Goal: Information Seeking & Learning: Learn about a topic

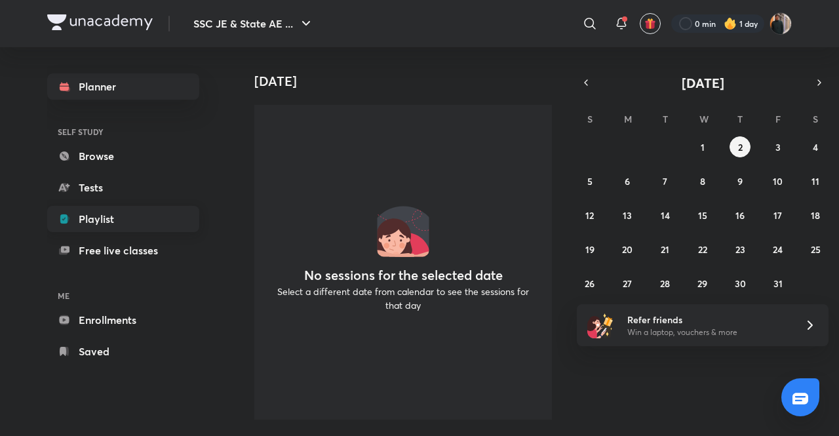
click at [95, 212] on link "Playlist" at bounding box center [123, 219] width 152 height 26
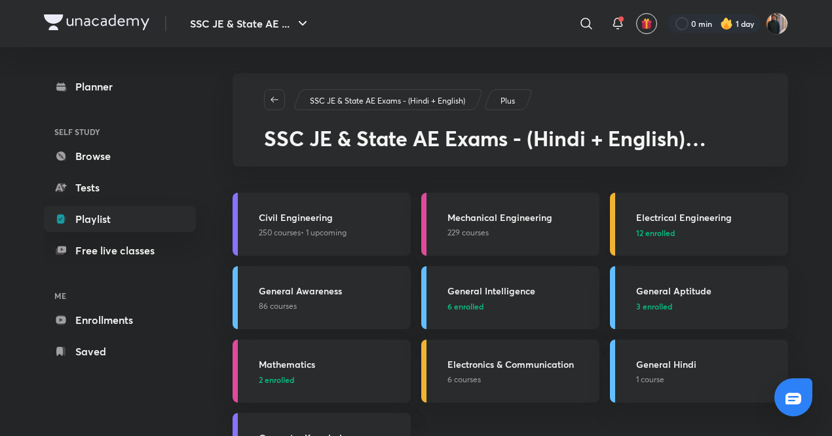
click at [690, 218] on h3 "Electrical Engineering" at bounding box center [708, 217] width 144 height 14
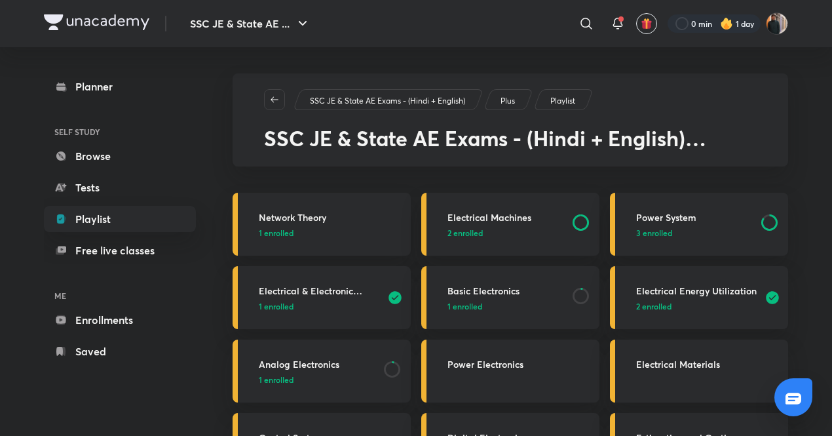
click at [690, 218] on h3 "Power System" at bounding box center [694, 217] width 117 height 14
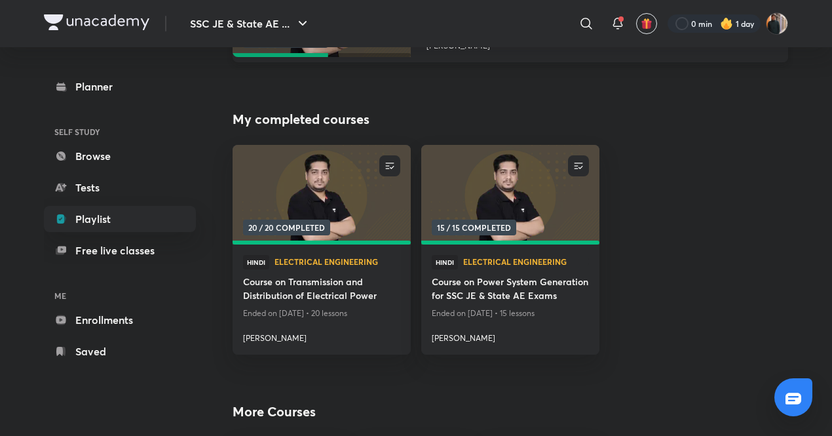
scroll to position [273, 0]
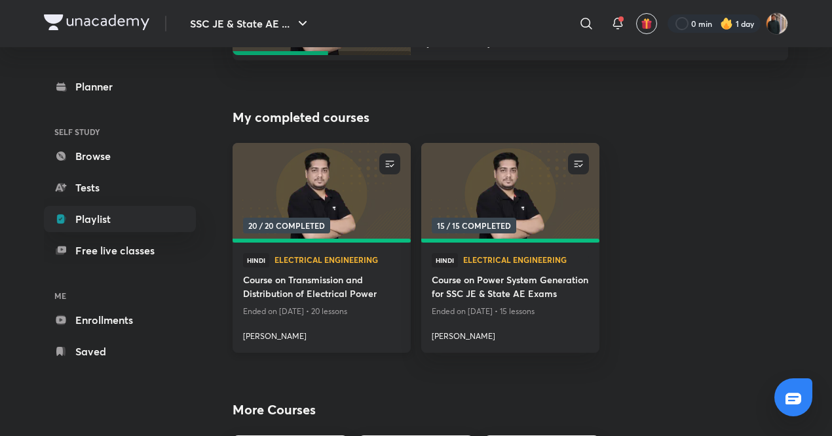
click at [321, 157] on img at bounding box center [321, 193] width 181 height 102
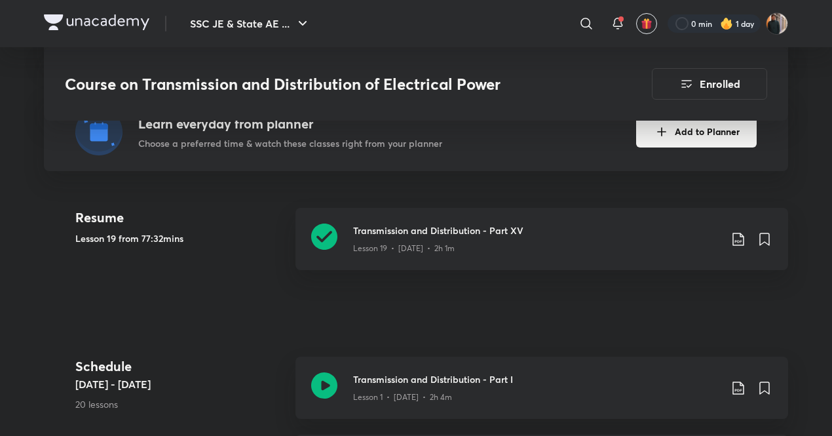
scroll to position [393, 0]
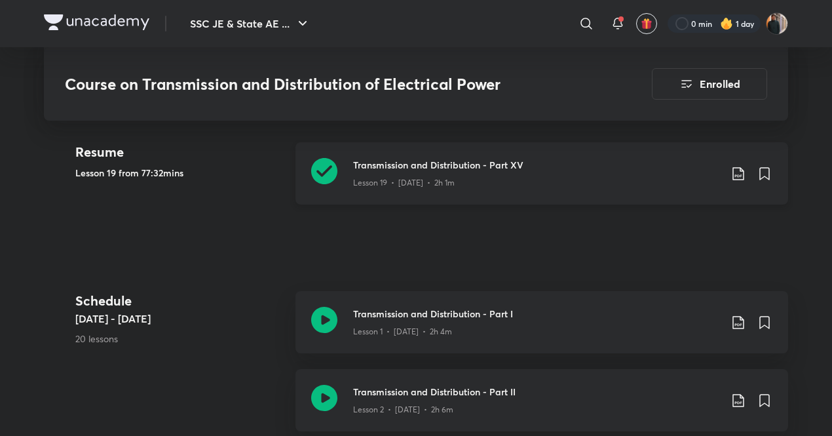
click at [383, 174] on div "Lesson 19 • [DATE] • 2h 1m" at bounding box center [536, 180] width 367 height 17
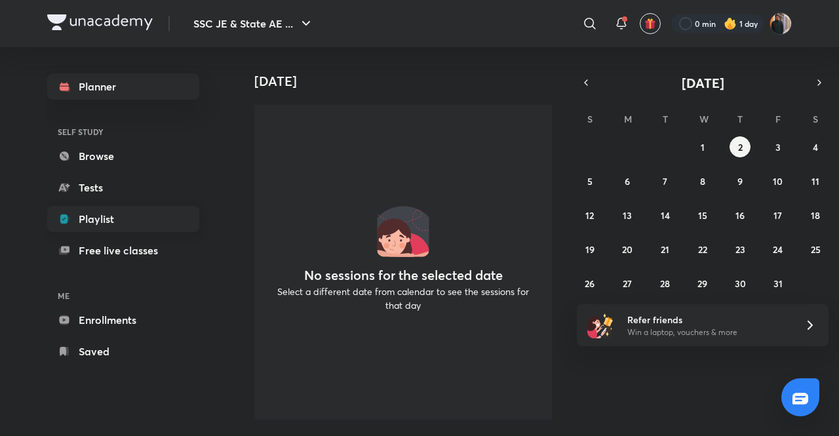
click at [91, 217] on link "Playlist" at bounding box center [123, 219] width 152 height 26
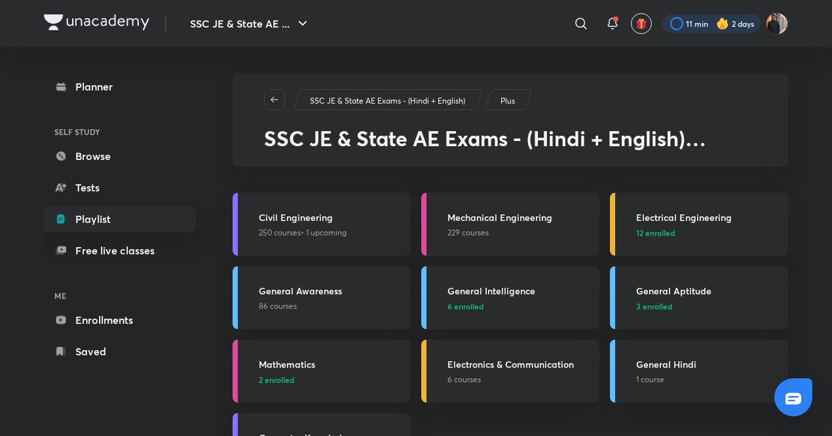
click at [704, 29] on div at bounding box center [711, 23] width 98 height 18
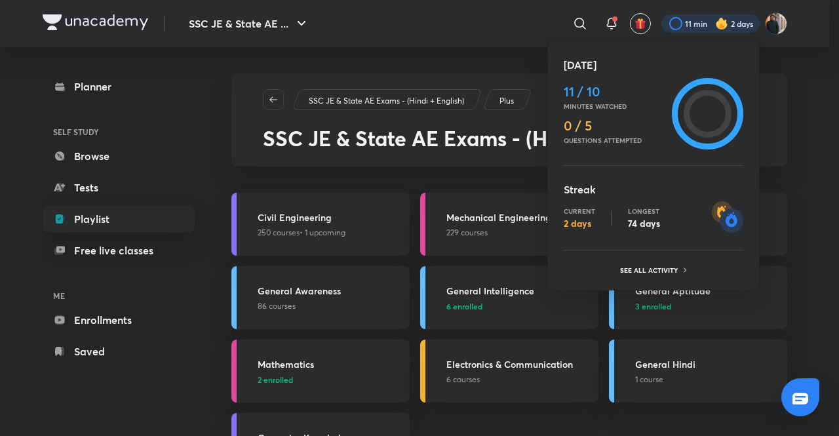
click at [702, 24] on div at bounding box center [419, 218] width 839 height 436
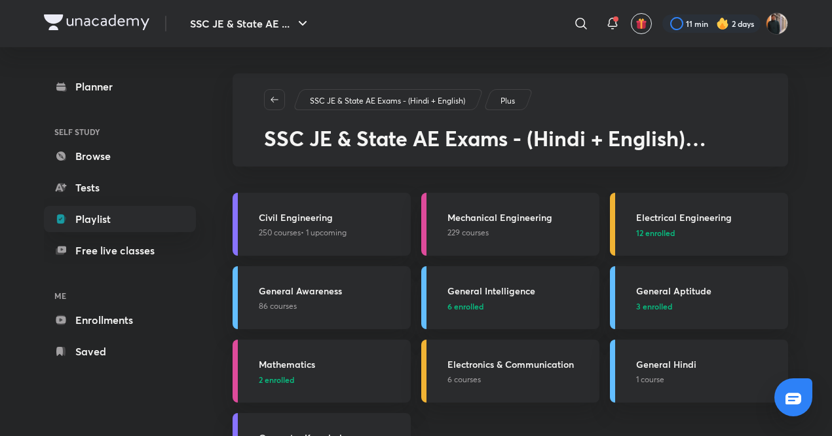
click at [727, 208] on link "Electrical Engineering 12 enrolled" at bounding box center [699, 224] width 178 height 63
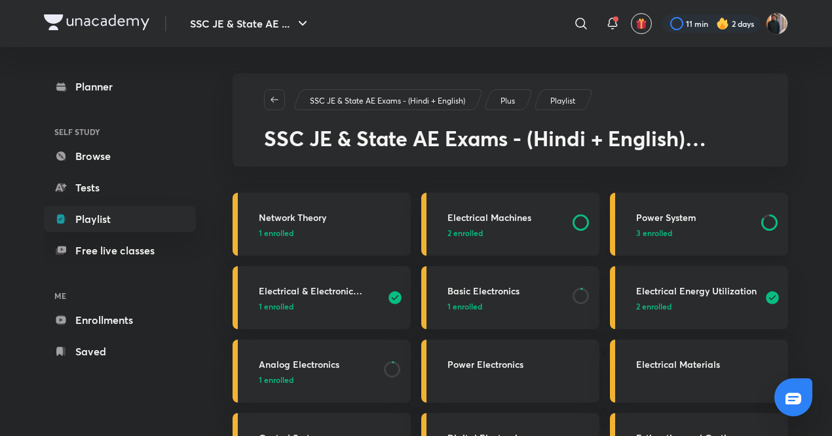
click at [677, 236] on p "3 enrolled" at bounding box center [694, 233] width 117 height 12
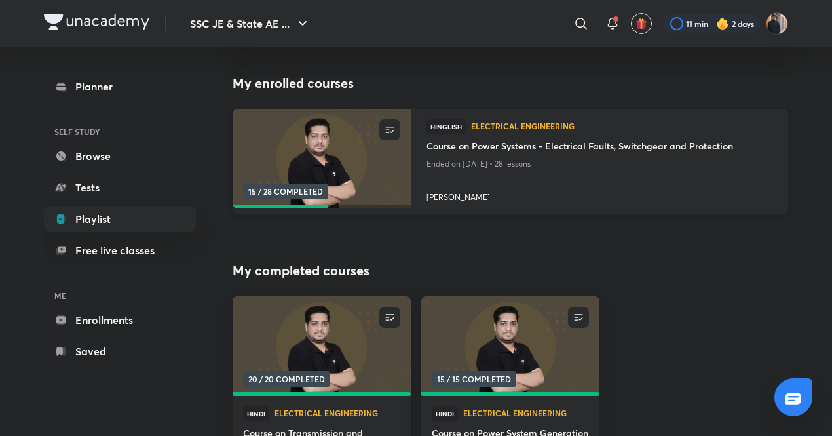
scroll to position [131, 0]
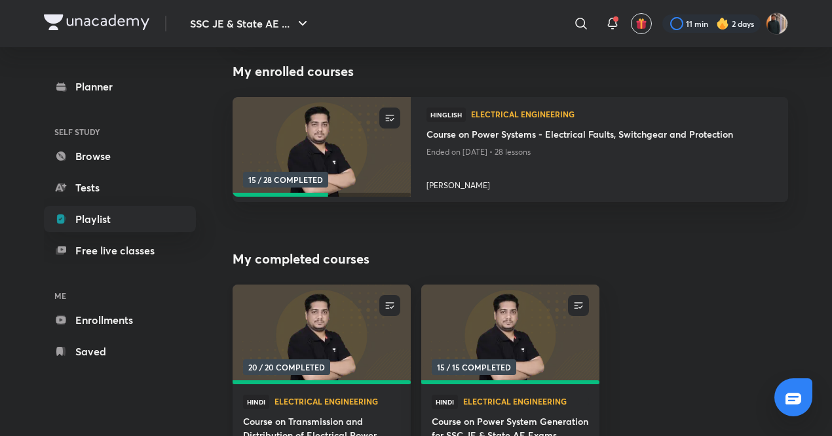
click at [329, 305] on img at bounding box center [321, 335] width 181 height 102
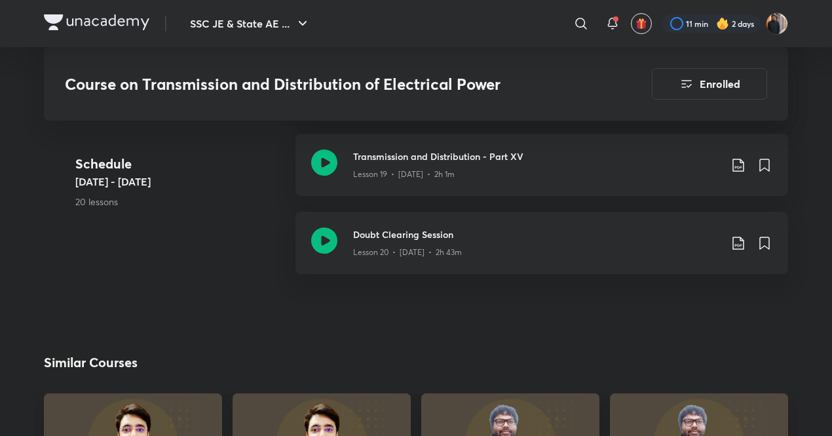
scroll to position [1900, 0]
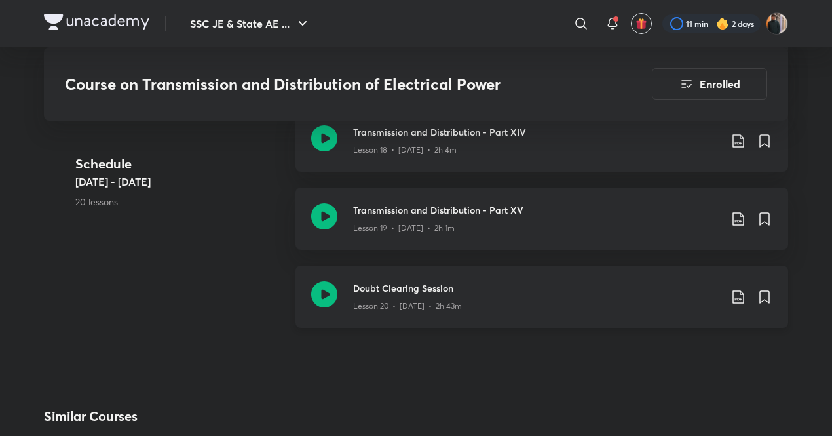
click at [738, 298] on icon at bounding box center [737, 296] width 11 height 13
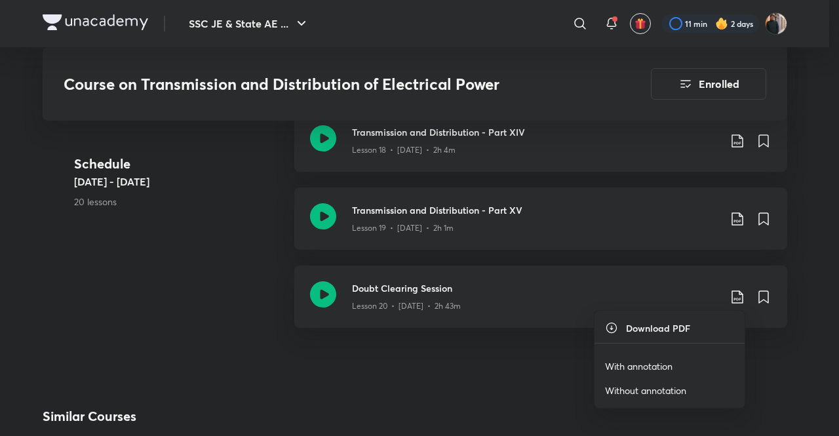
click at [625, 349] on ul "Download PDF With annotation Without annotation" at bounding box center [669, 359] width 150 height 97
click at [625, 366] on p "With annotation" at bounding box center [638, 366] width 67 height 14
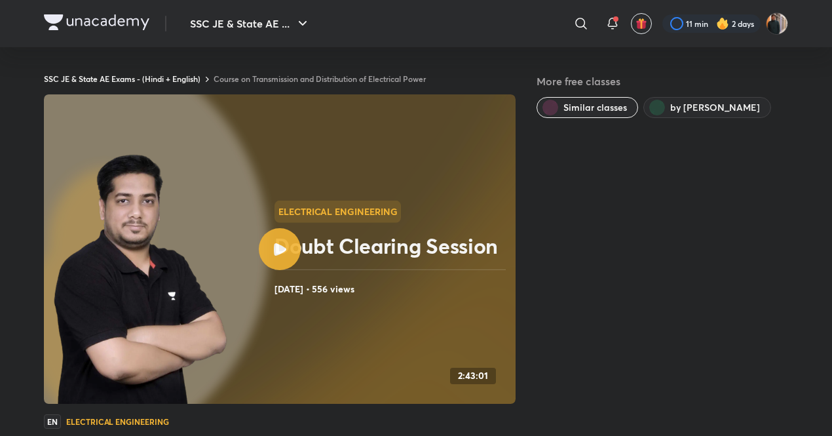
drag, startPoint x: 248, startPoint y: 51, endPoint x: 248, endPoint y: 60, distance: 9.2
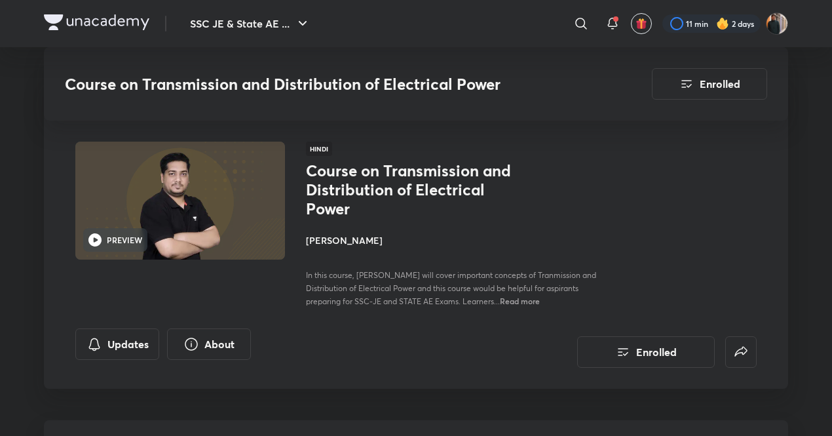
scroll to position [273, 0]
